Goal: Find specific page/section: Find specific page/section

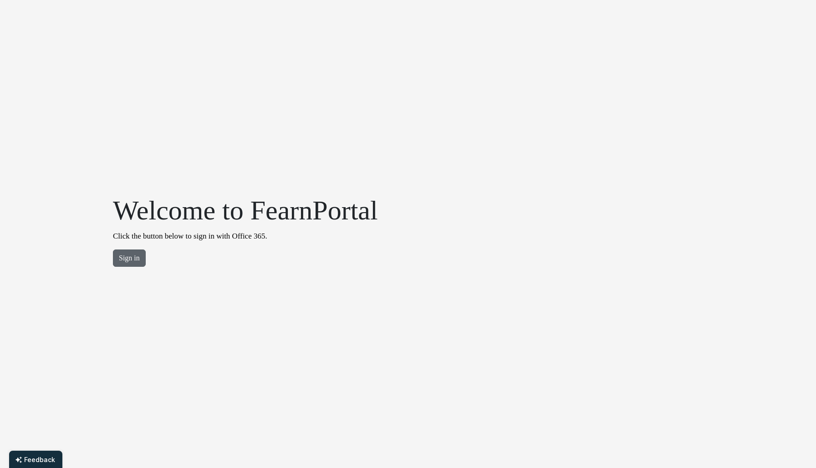
click at [129, 260] on button "Sign in" at bounding box center [129, 258] width 33 height 17
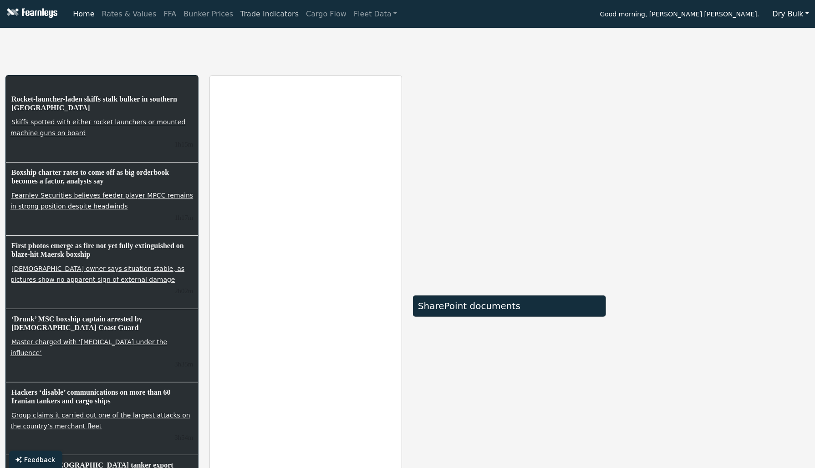
click at [259, 16] on link "Trade Indicators" at bounding box center [270, 14] width 66 height 18
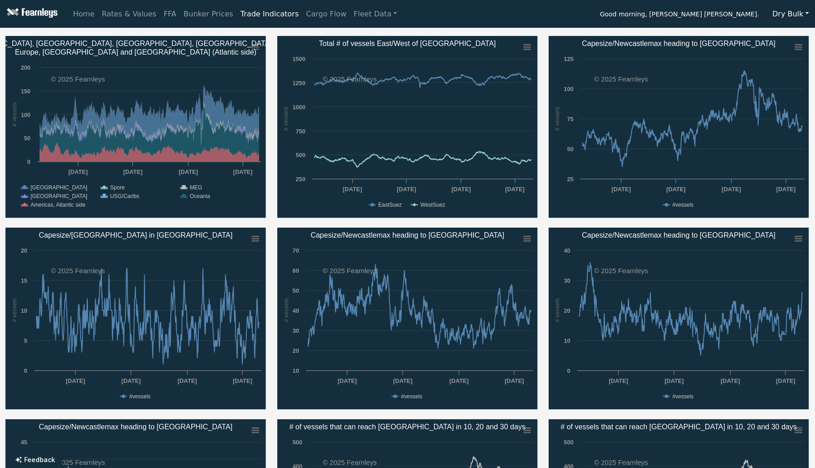
scroll to position [370, 0]
